Goal: Task Accomplishment & Management: Manage account settings

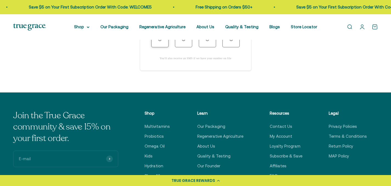
scroll to position [93, 0]
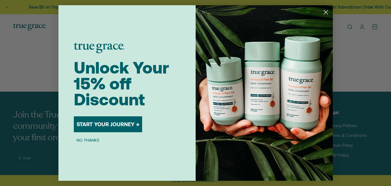
click at [326, 12] on icon "Close dialog" at bounding box center [325, 12] width 4 height 4
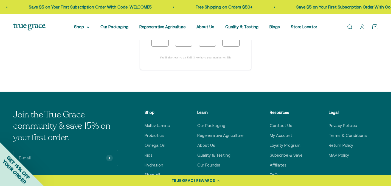
scroll to position [52, 0]
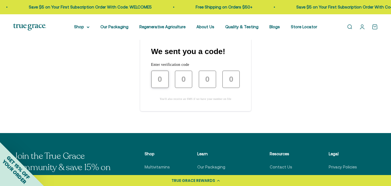
click at [162, 78] on input "text" at bounding box center [160, 79] width 18 height 18
type input "7"
type input "2"
type input "6"
type input "7"
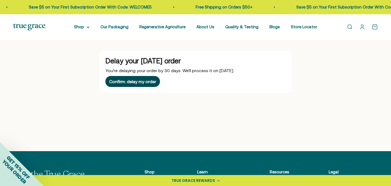
click at [146, 83] on div "Confirm: delay my order" at bounding box center [132, 81] width 47 height 4
